Goal: Information Seeking & Learning: Find specific fact

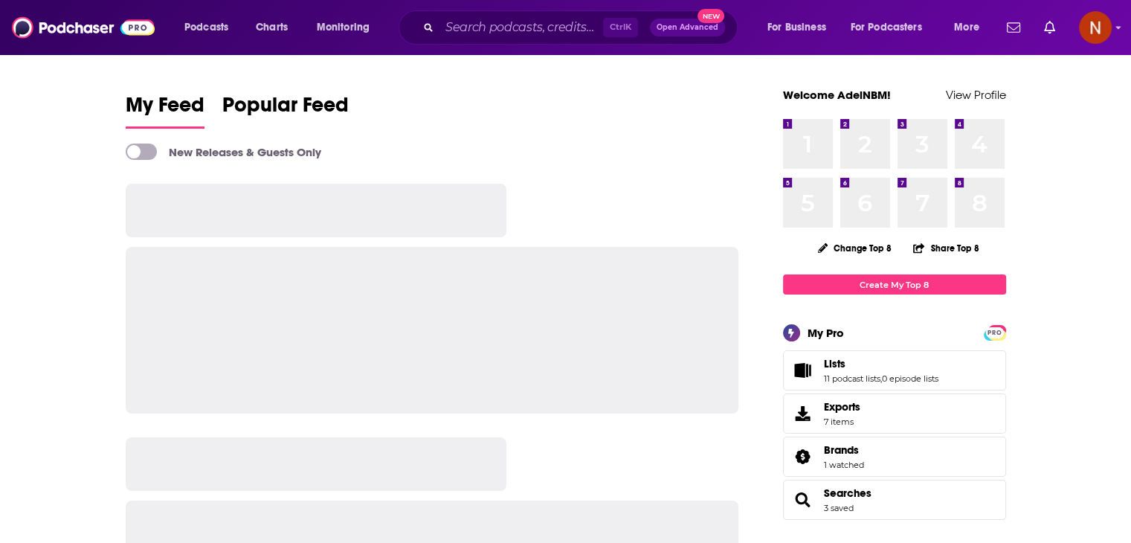
click at [515, 25] on input "Search podcasts, credits, & more..." at bounding box center [522, 28] width 164 height 24
click at [515, 28] on input "Search podcasts, credits, & more..." at bounding box center [522, 28] width 164 height 24
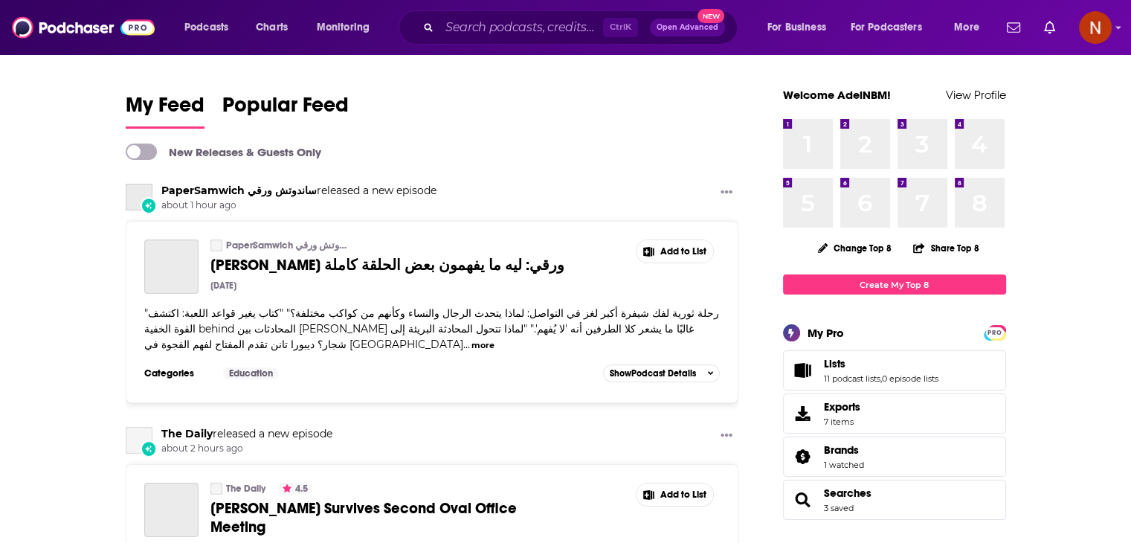
click at [515, 33] on input "Search podcasts, credits, & more..." at bounding box center [522, 28] width 164 height 24
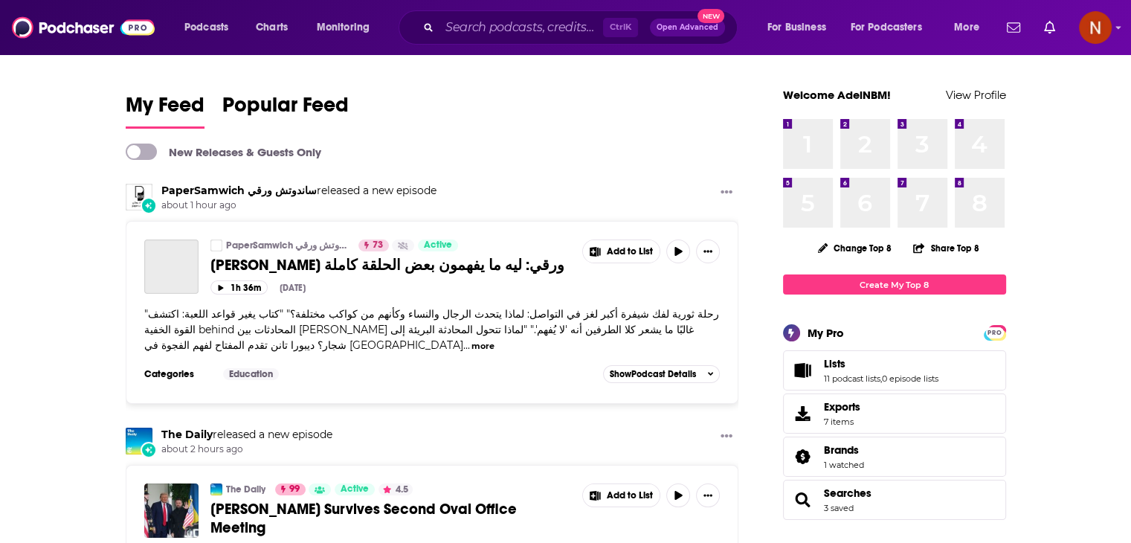
click at [508, 33] on input "Search podcasts, credits, & more..." at bounding box center [522, 28] width 164 height 24
click at [487, 27] on input "Search podcasts, credits, & more..." at bounding box center [522, 28] width 164 height 24
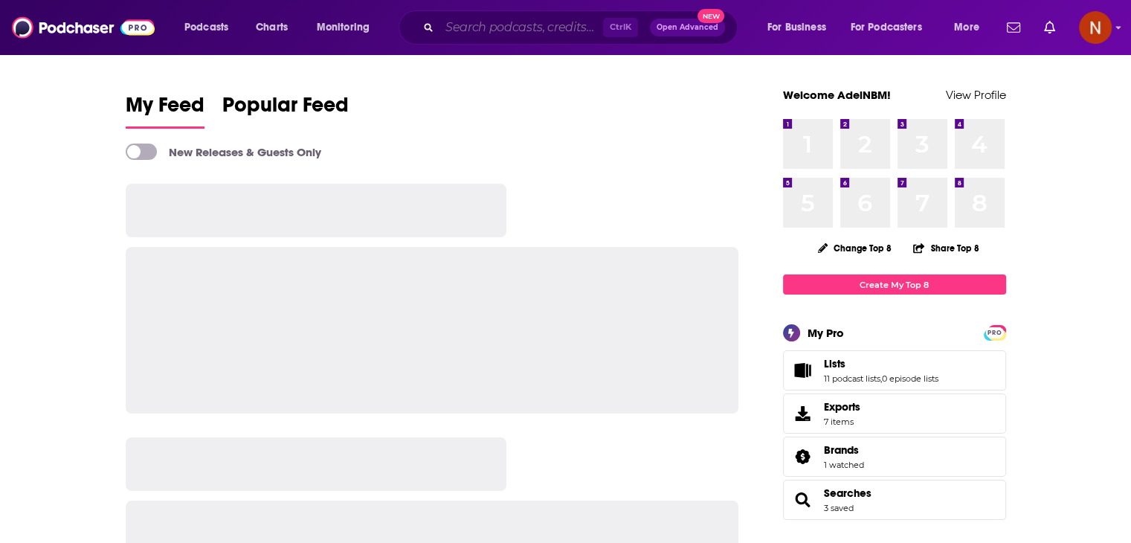
click at [506, 30] on input "Search podcasts, credits, & more..." at bounding box center [522, 28] width 164 height 24
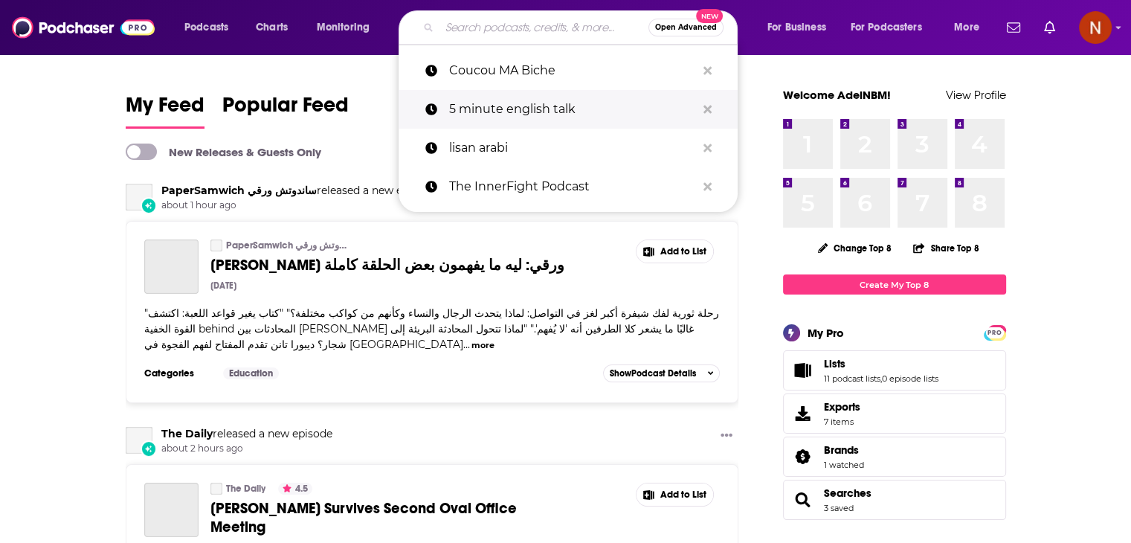
click at [707, 115] on button "Search podcasts, credits, & more..." at bounding box center [707, 110] width 23 height 28
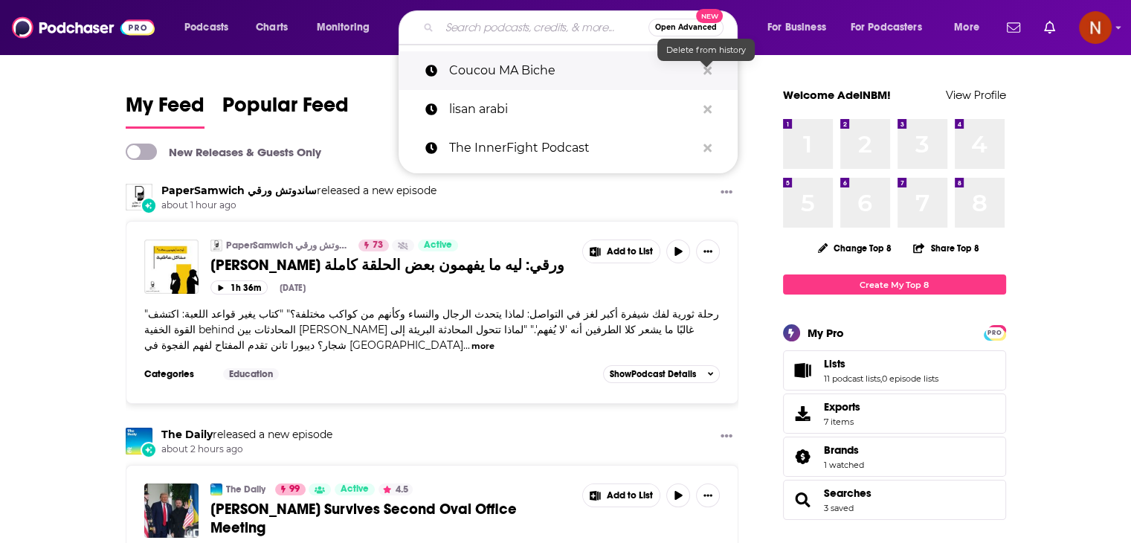
click at [704, 65] on icon "Search podcasts, credits, & more..." at bounding box center [708, 71] width 8 height 12
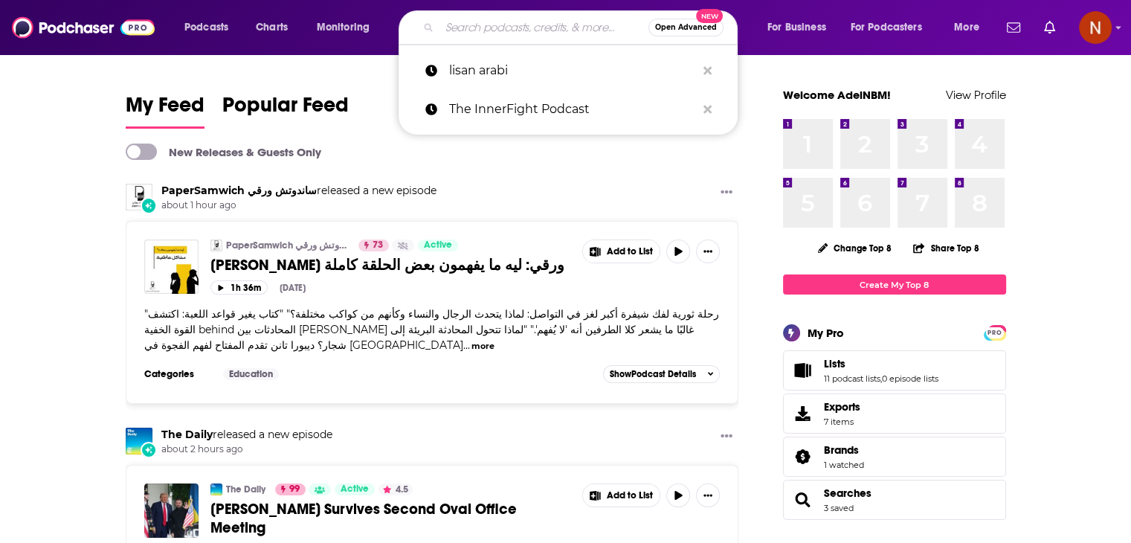
click at [532, 34] on input "Search podcasts, credits, & more..." at bounding box center [544, 28] width 209 height 24
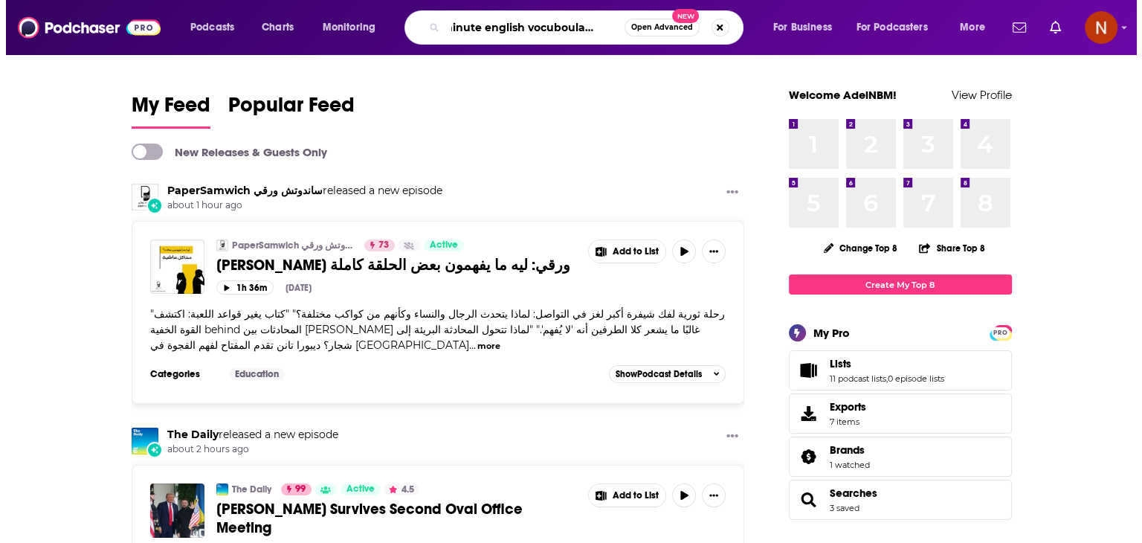
scroll to position [0, 28]
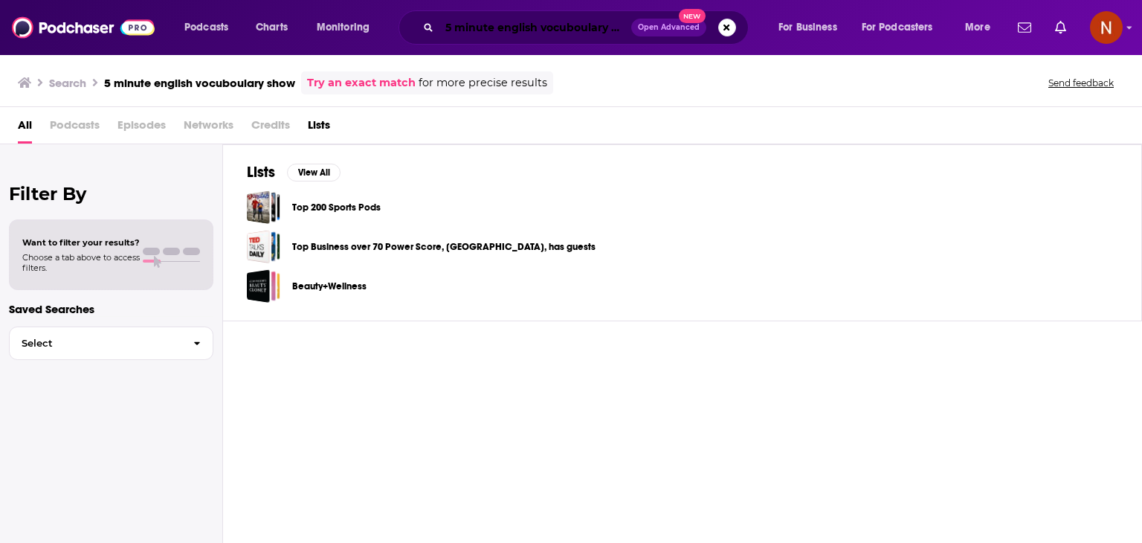
click at [553, 30] on input "5 minute english vocuboulary show" at bounding box center [536, 28] width 192 height 24
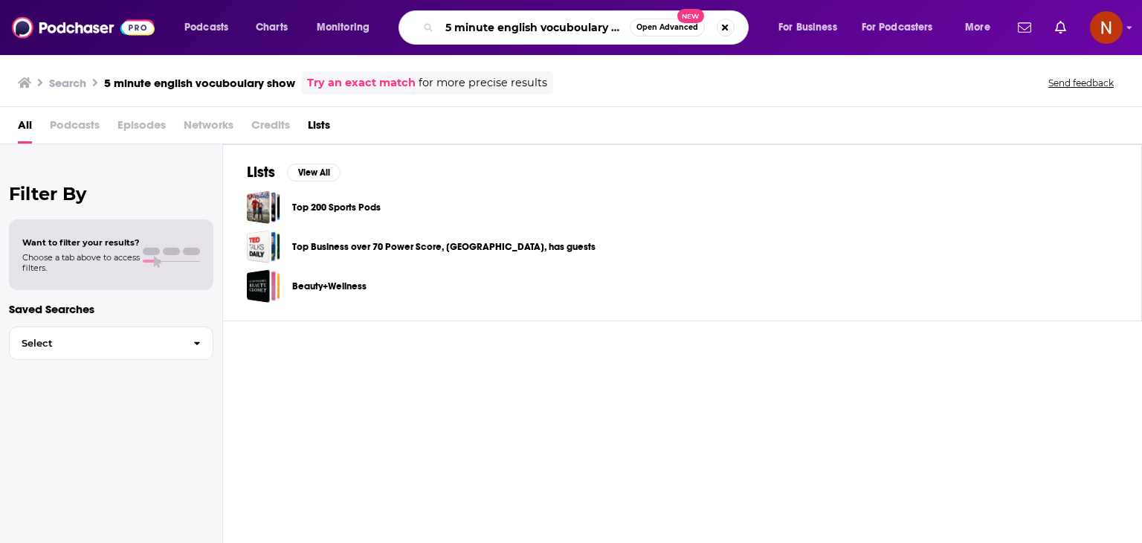
click at [553, 30] on input "5 minute english vocuboulary show" at bounding box center [535, 28] width 190 height 24
click at [564, 29] on input "5 minute english vocaboulary show" at bounding box center [535, 28] width 190 height 24
click at [563, 28] on input "5 minute english vocaboulary show" at bounding box center [535, 28] width 190 height 24
paste input "ulary"
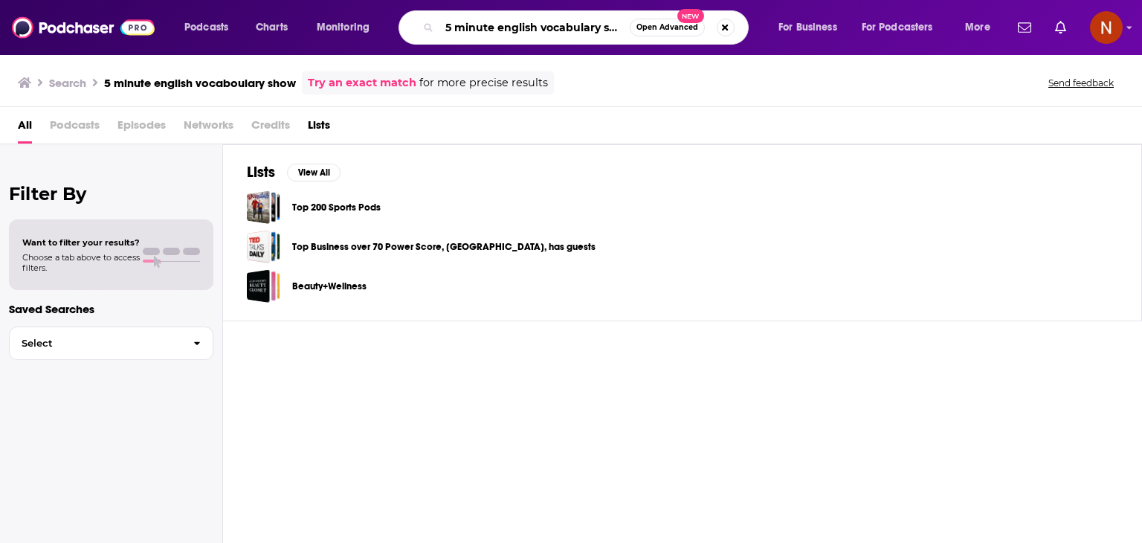
type input "5 minute english vocabulary show"
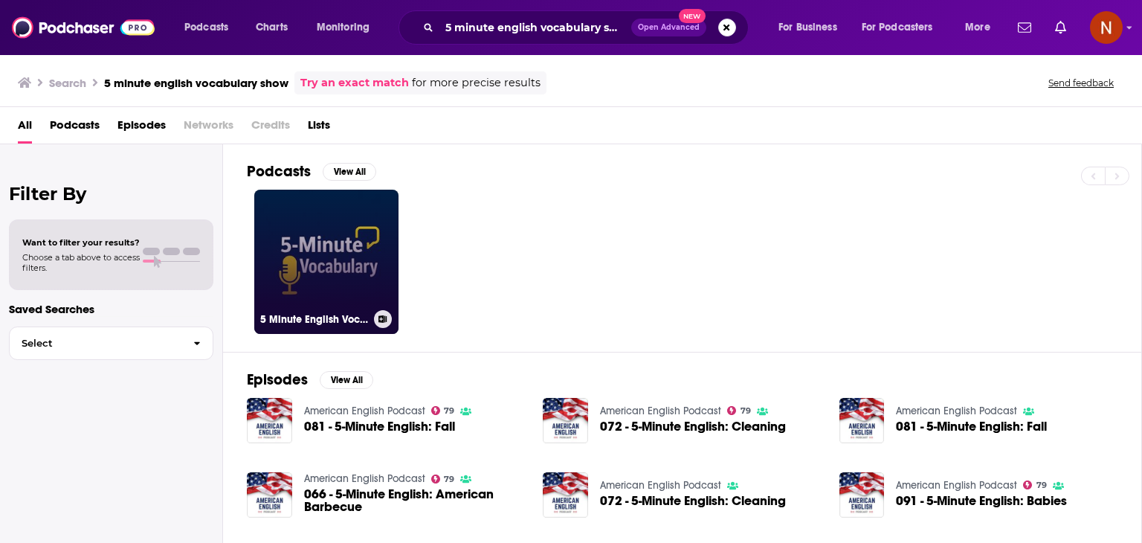
click at [312, 285] on link "5 Minute English Vocabulary Show" at bounding box center [326, 262] width 144 height 144
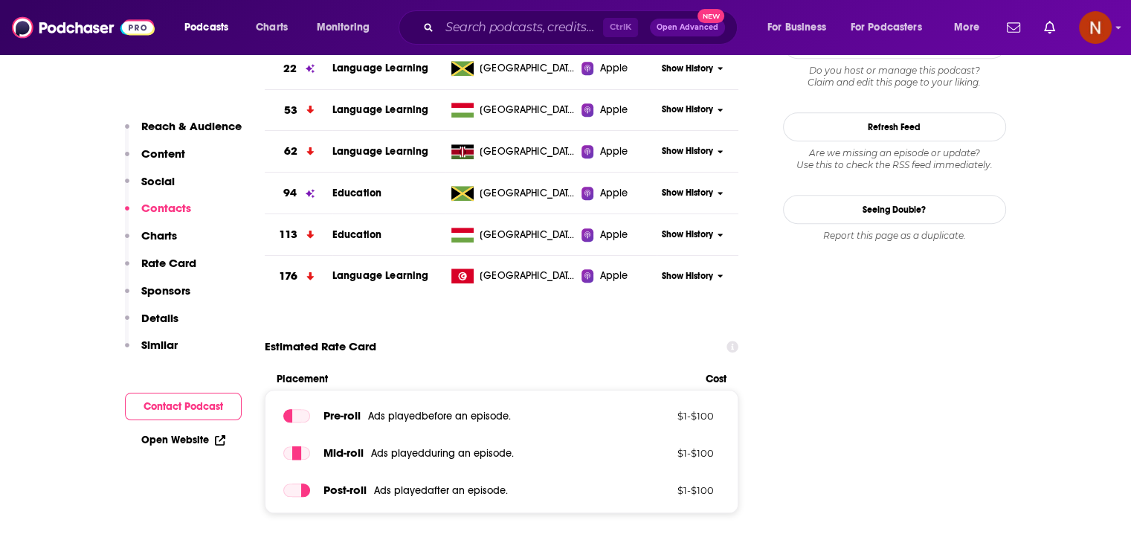
scroll to position [921, 0]
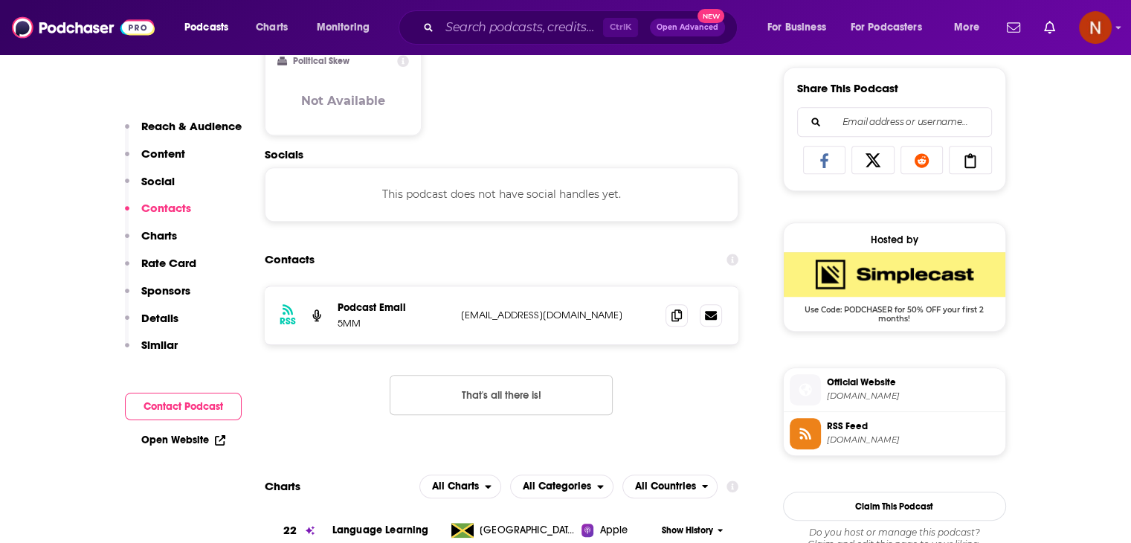
click at [327, 419] on div "RSS Podcast Email 5MM [EMAIL_ADDRESS][DOMAIN_NAME] [EMAIL_ADDRESS][DOMAIN_NAME]…" at bounding box center [502, 362] width 475 height 153
